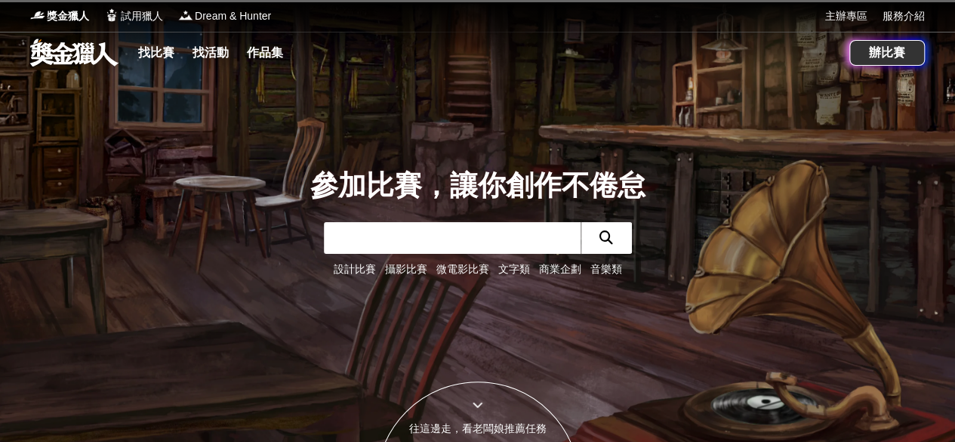
click at [501, 267] on link "文字類" at bounding box center [514, 269] width 32 height 12
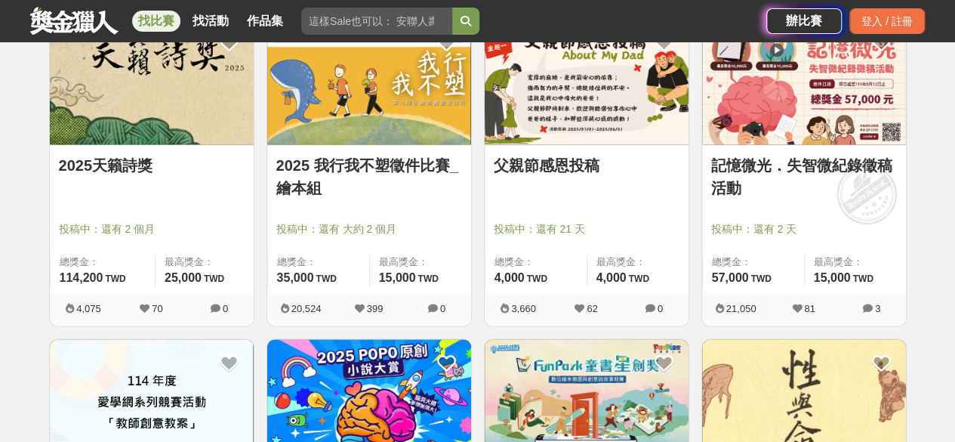
scroll to position [888, 0]
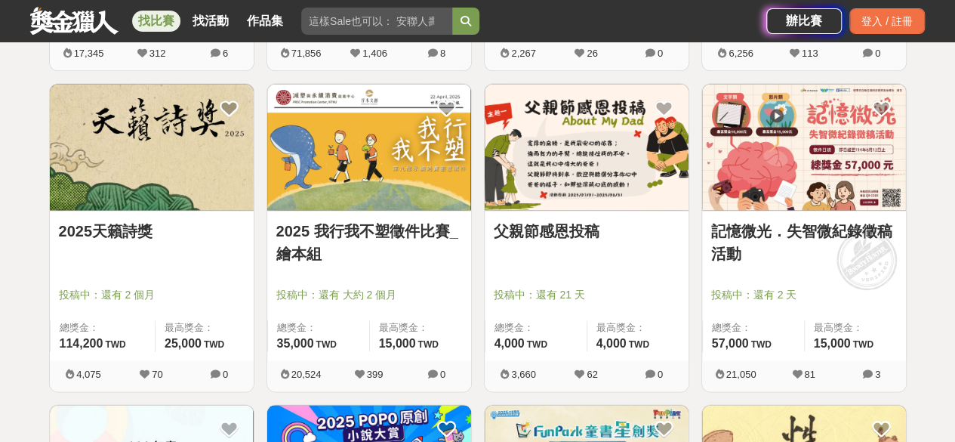
click at [140, 224] on link "2025天籟詩獎" at bounding box center [152, 231] width 186 height 23
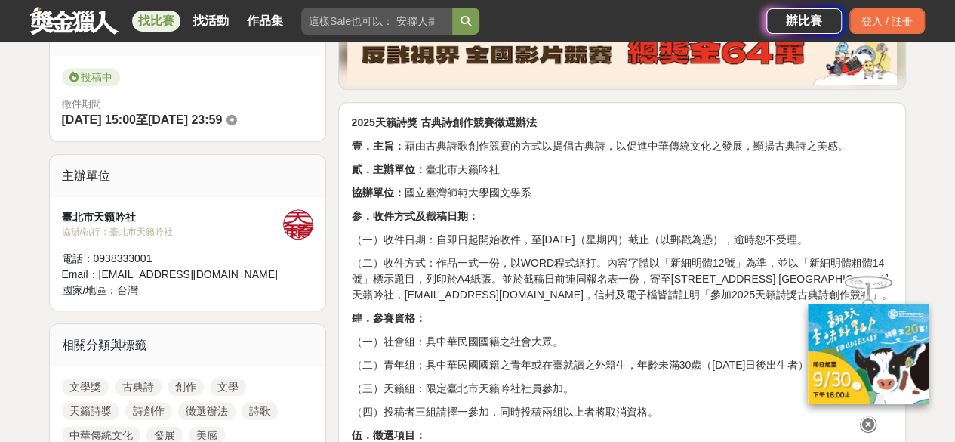
scroll to position [508, 0]
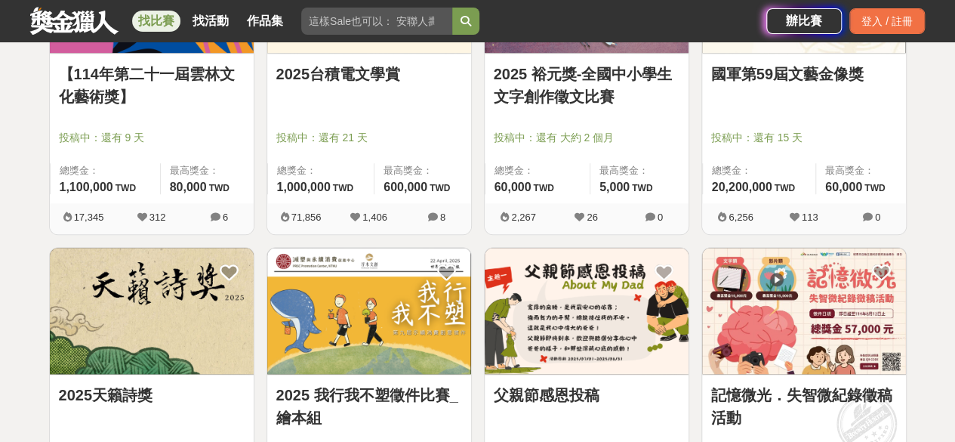
scroll to position [607, 0]
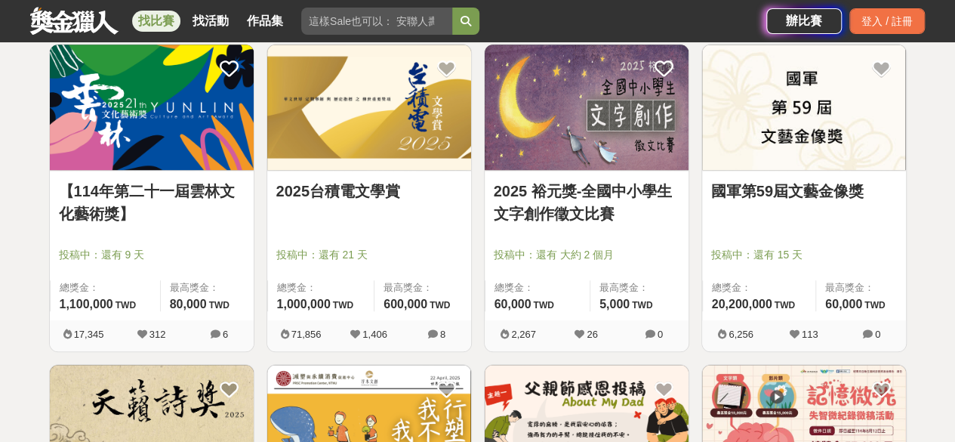
click at [798, 216] on div "國軍第59屆文藝金像獎" at bounding box center [804, 200] width 186 height 40
click at [803, 131] on img at bounding box center [804, 108] width 204 height 126
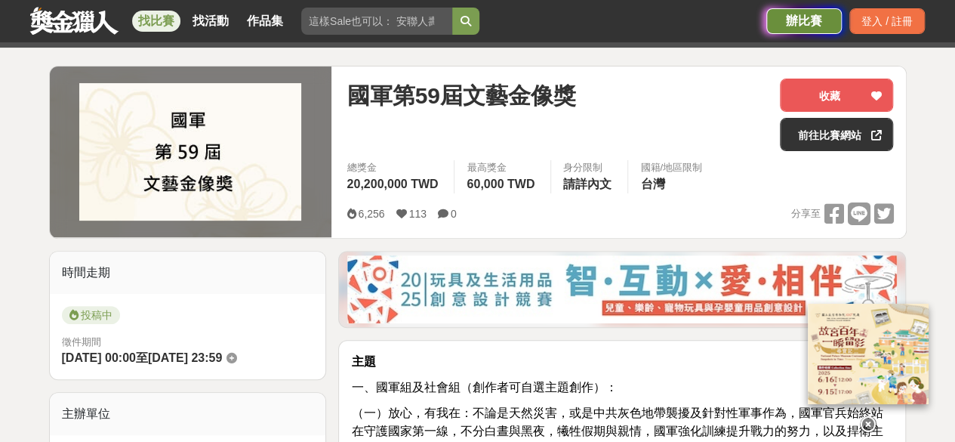
scroll to position [161, 0]
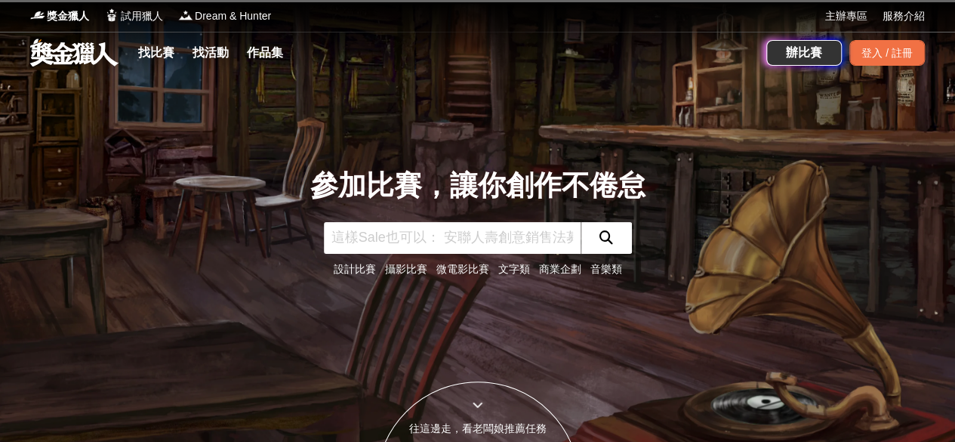
click at [520, 272] on link "文字類" at bounding box center [514, 269] width 32 height 12
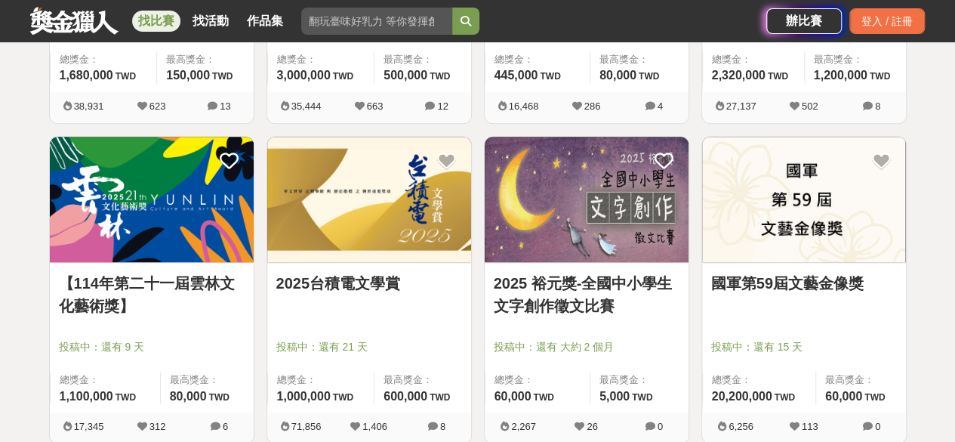
scroll to position [644, 0]
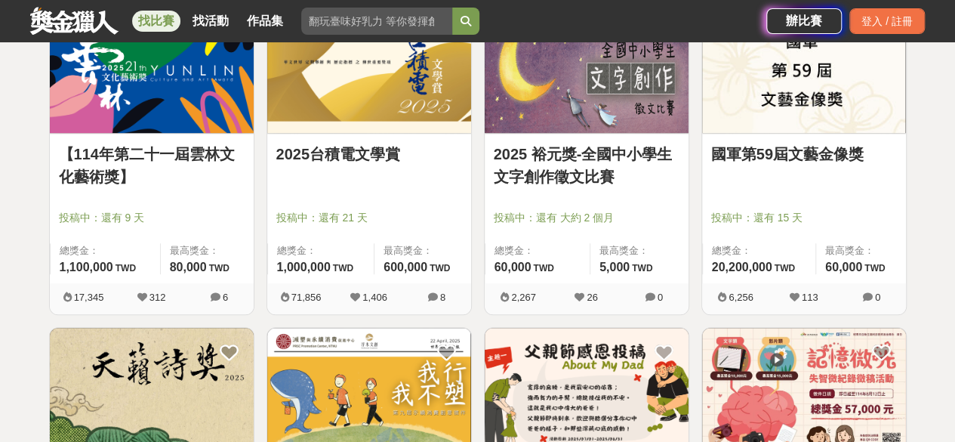
drag, startPoint x: 953, startPoint y: 173, endPoint x: 952, endPoint y: 185, distance: 12.2
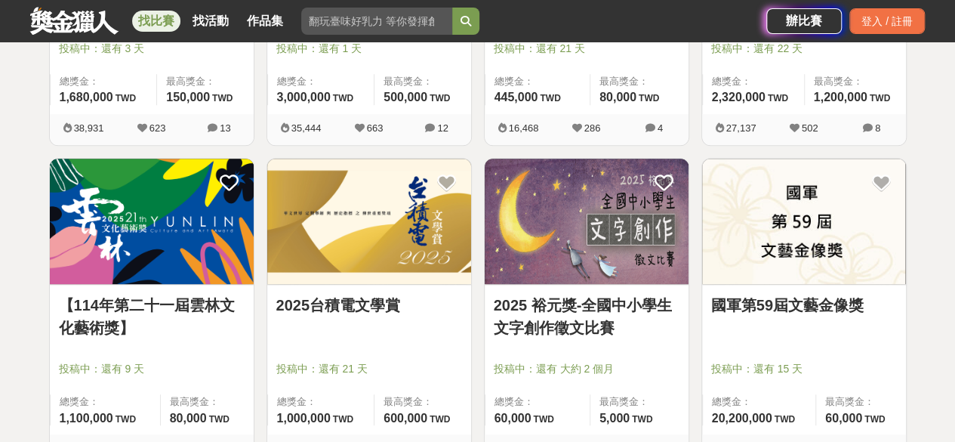
scroll to position [259, 0]
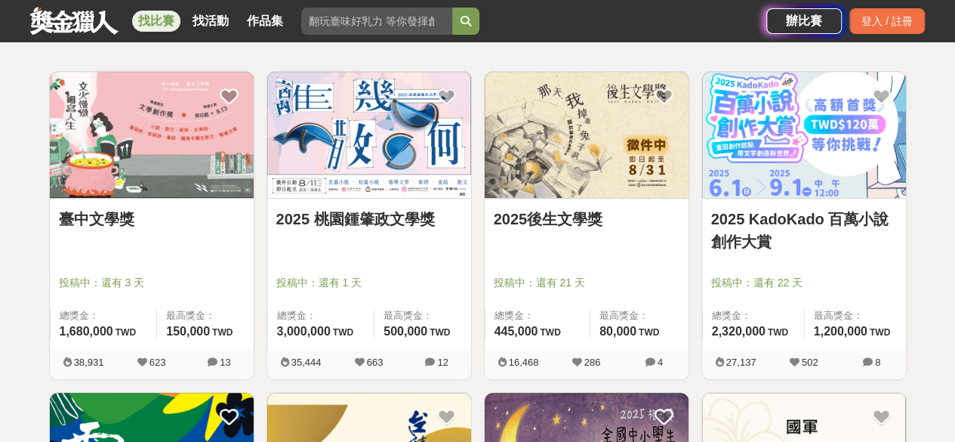
click at [327, 141] on img at bounding box center [369, 135] width 204 height 126
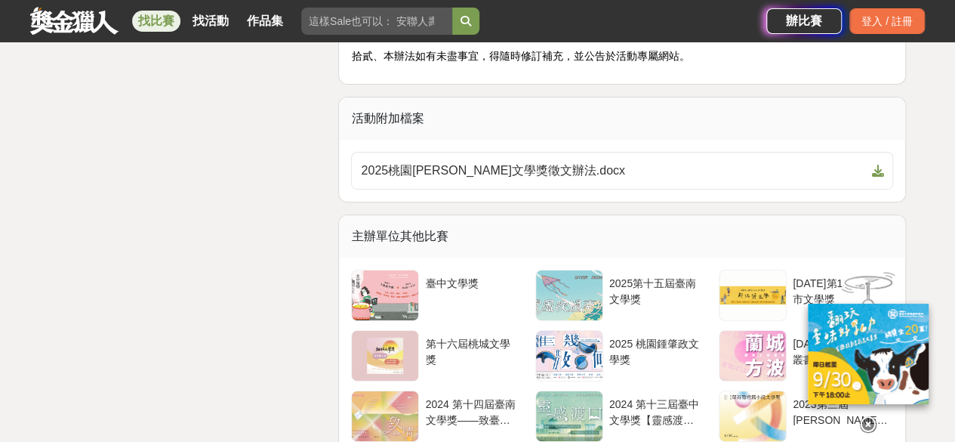
scroll to position [2550, 0]
